Goal: Use online tool/utility: Utilize a website feature to perform a specific function

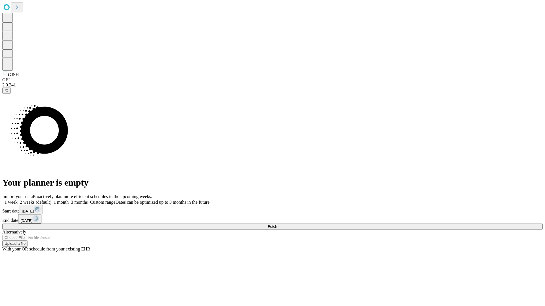
click at [277, 225] on span "Fetch" at bounding box center [271, 227] width 9 height 4
